Goal: Information Seeking & Learning: Get advice/opinions

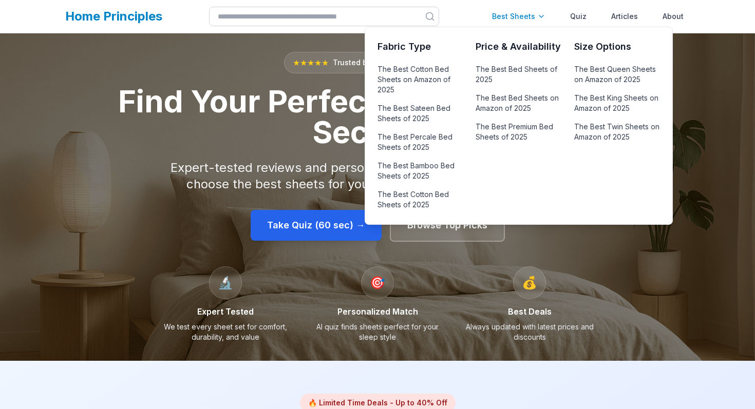
click at [520, 22] on div "Best Sheets" at bounding box center [519, 16] width 66 height 21
click at [485, 72] on link "The Best Bed Sheets of 2025" at bounding box center [518, 74] width 86 height 25
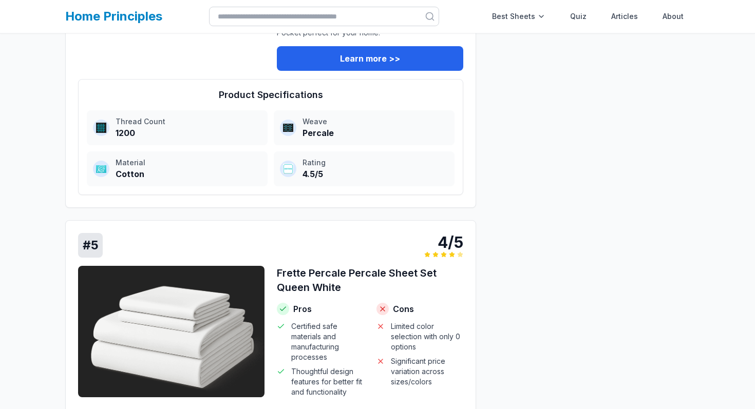
scroll to position [2466, 0]
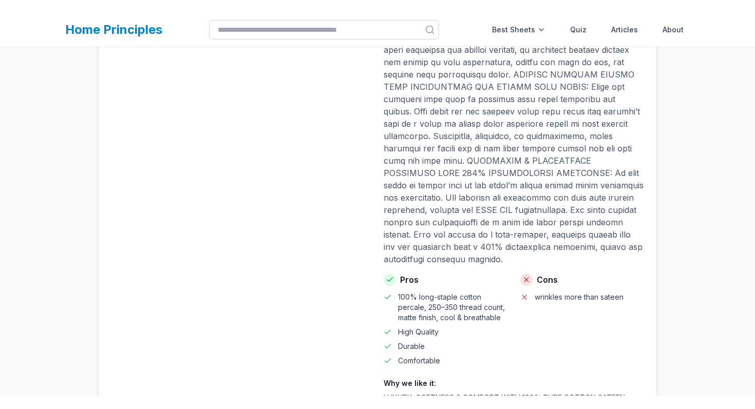
scroll to position [1481, 0]
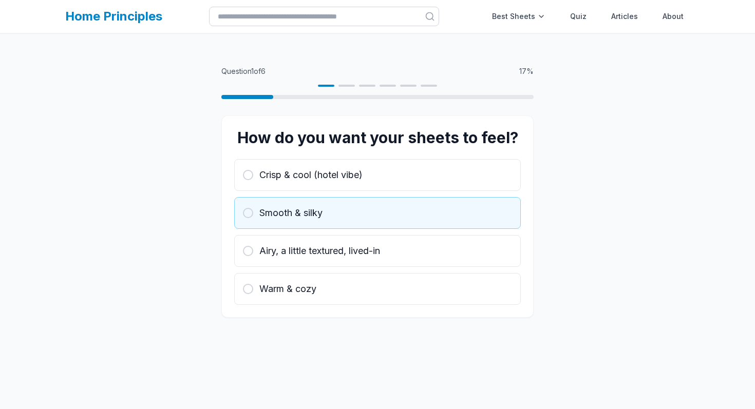
scroll to position [33, 0]
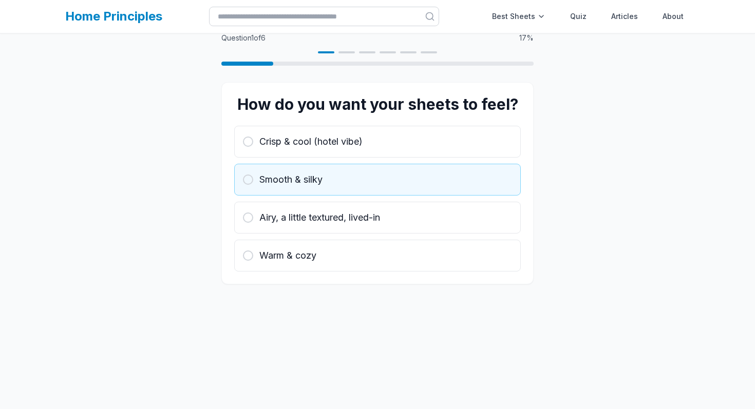
click at [327, 193] on button "Smooth & silky" at bounding box center [377, 180] width 286 height 32
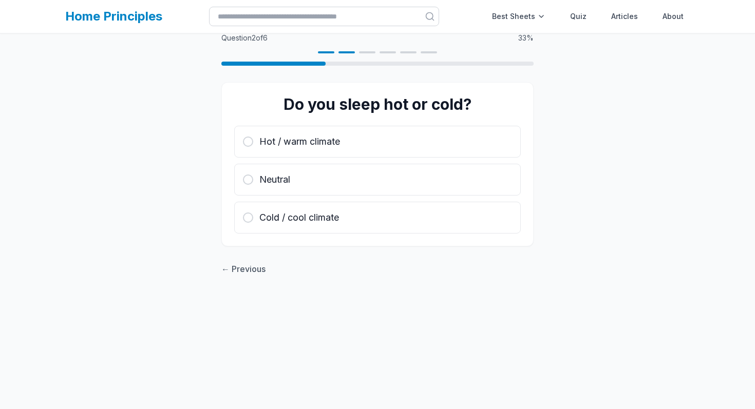
click at [327, 193] on button "Neutral" at bounding box center [377, 180] width 286 height 32
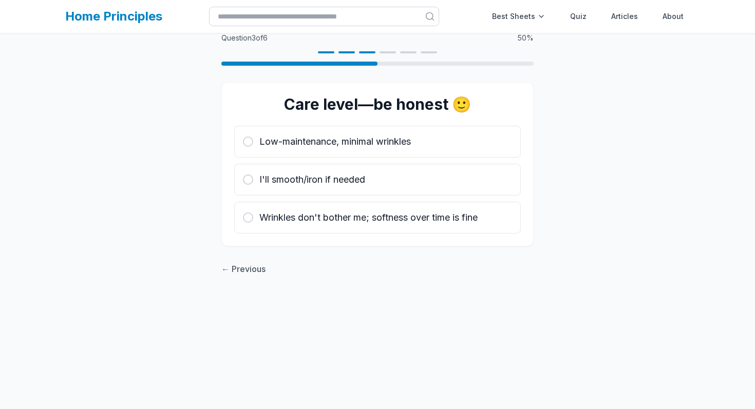
click at [327, 193] on button "I'll smooth/iron if needed" at bounding box center [377, 180] width 286 height 32
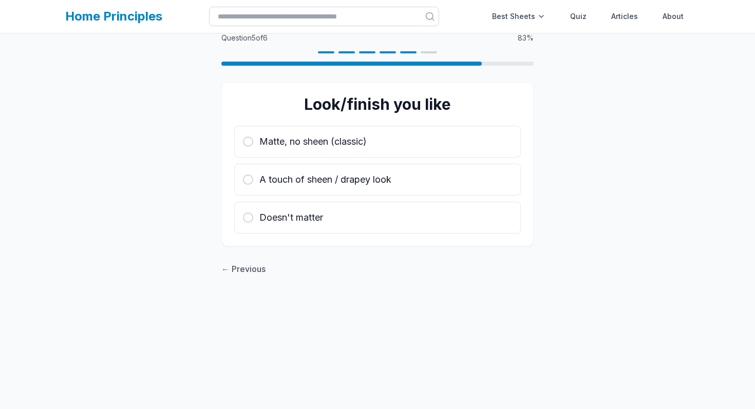
click at [327, 193] on button "A touch of sheen / drapey look" at bounding box center [377, 180] width 286 height 32
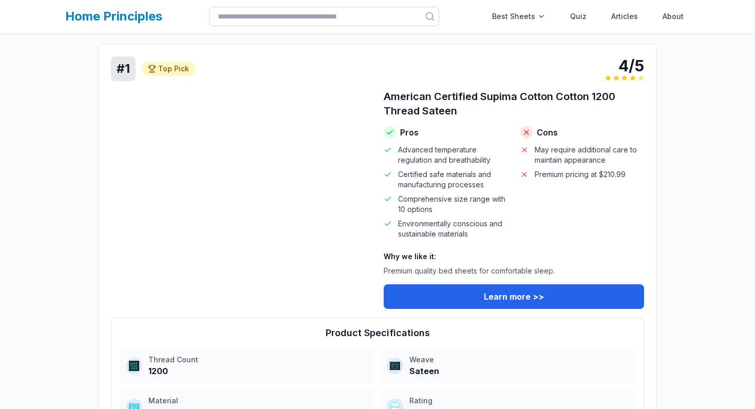
scroll to position [437, 0]
